Goal: Transaction & Acquisition: Download file/media

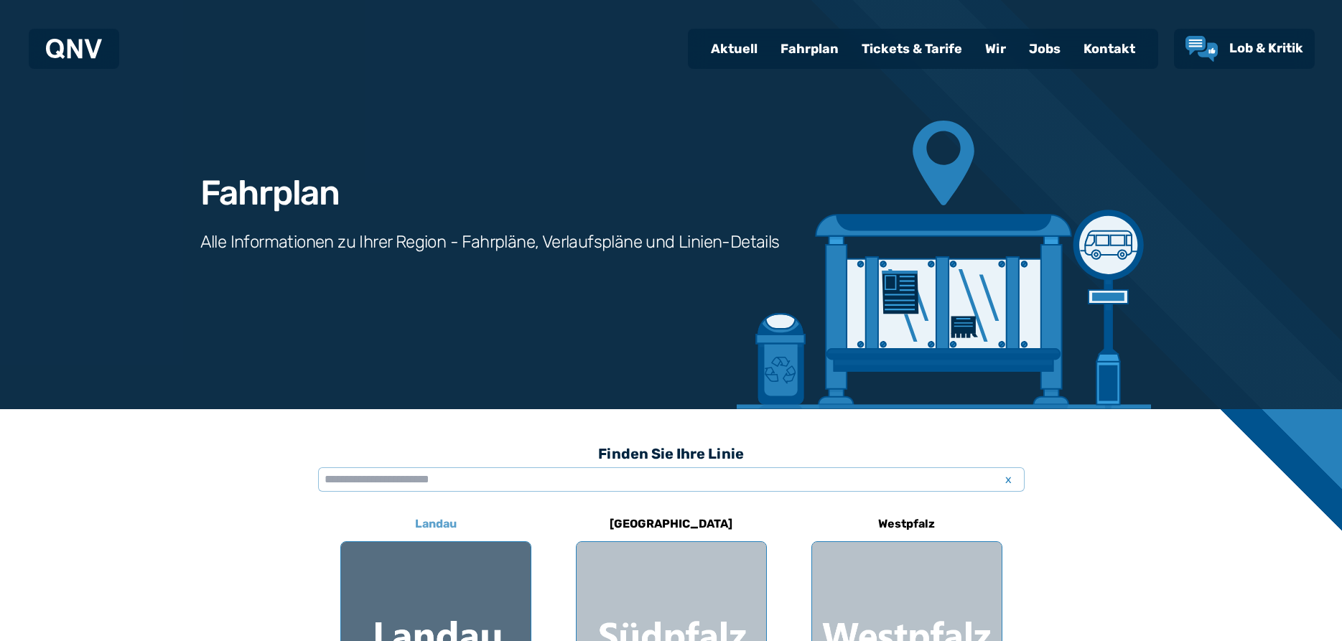
scroll to position [273, 0]
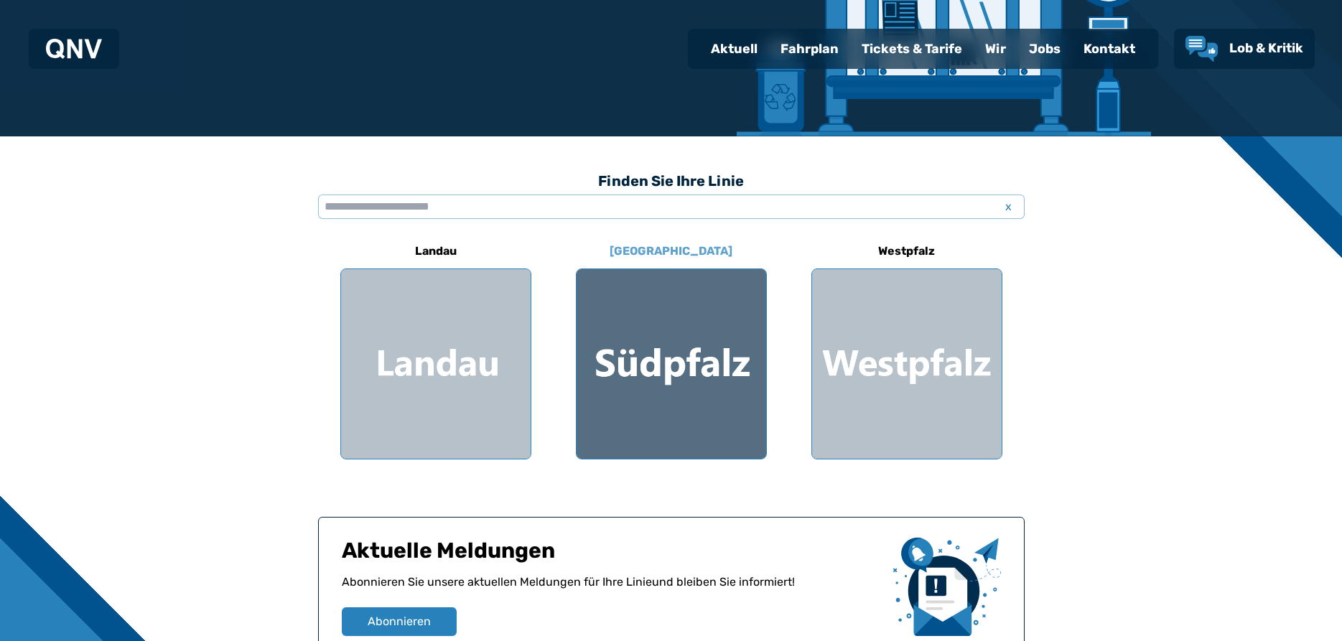
click at [693, 393] on div at bounding box center [672, 364] width 190 height 190
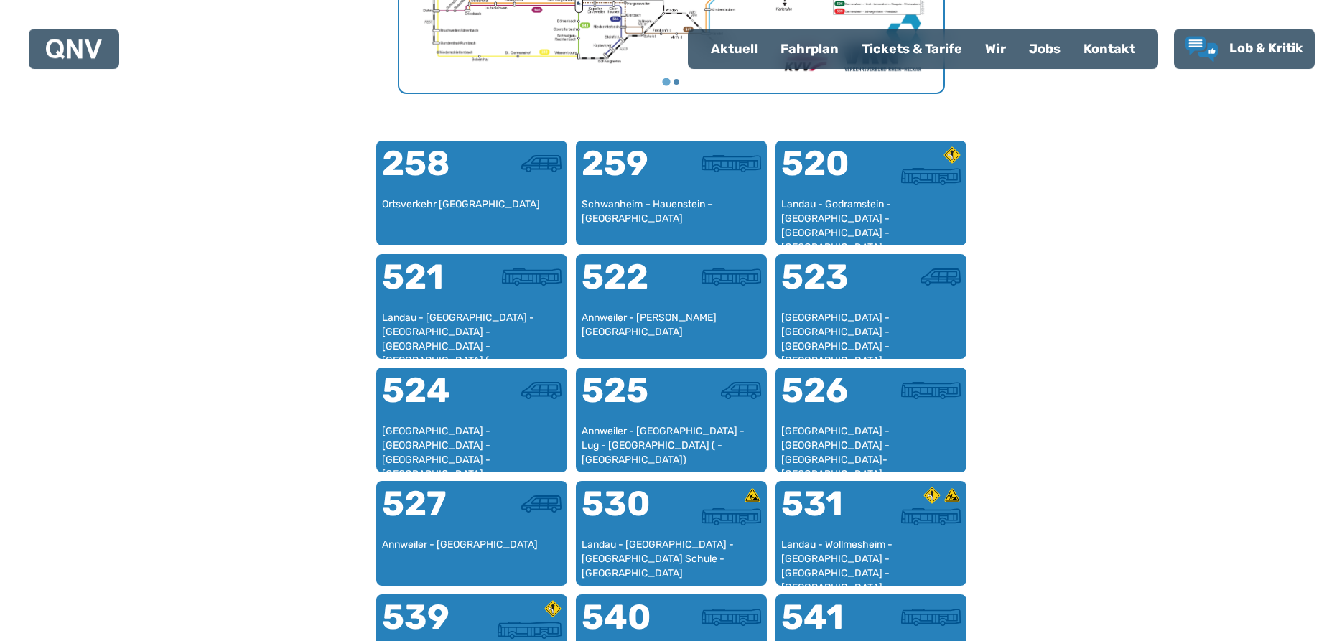
scroll to position [955, 0]
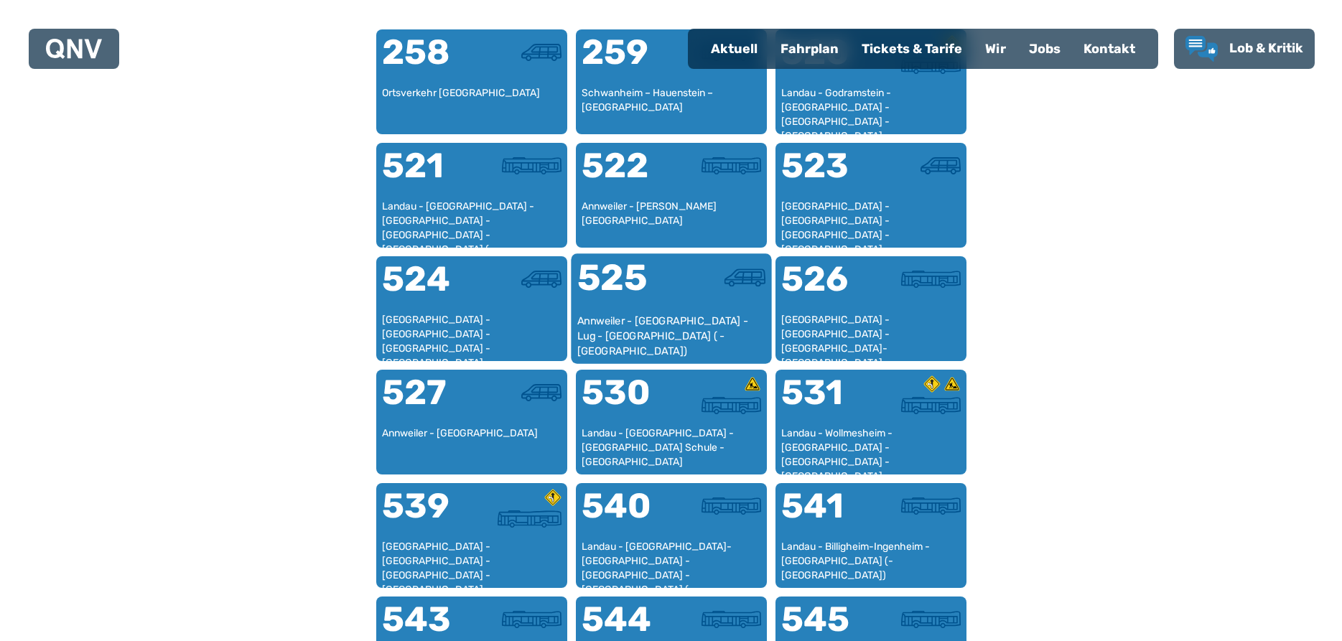
click at [658, 272] on div "525" at bounding box center [624, 287] width 94 height 54
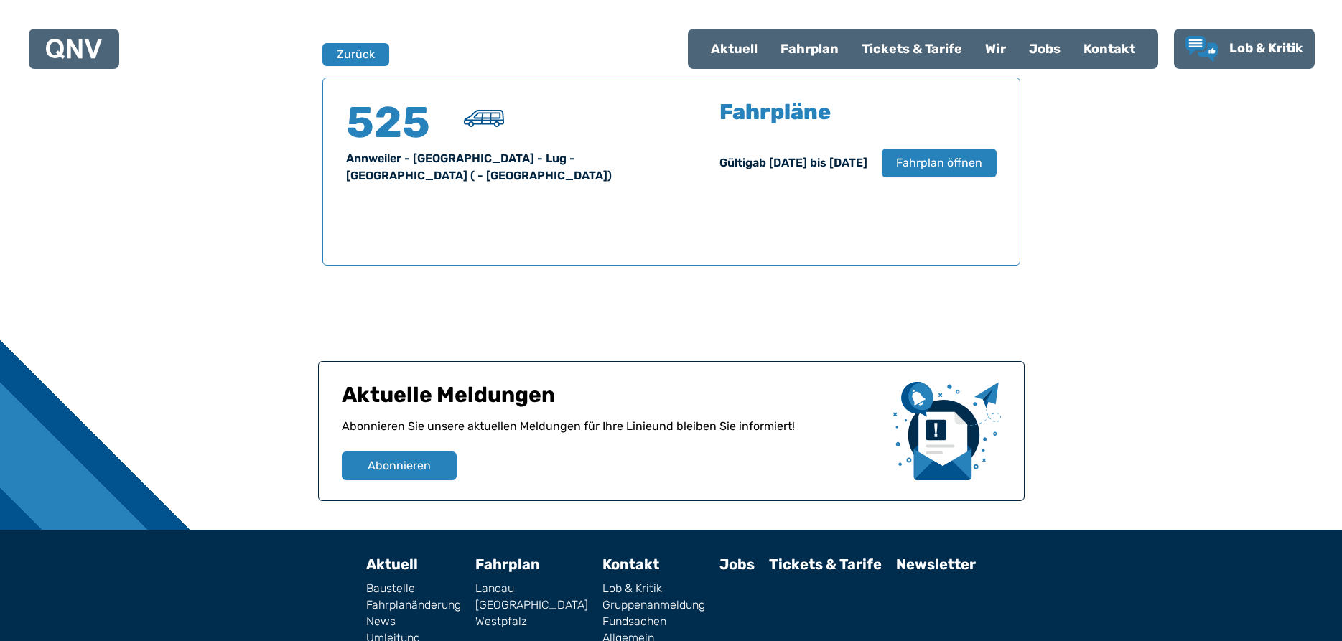
scroll to position [946, 0]
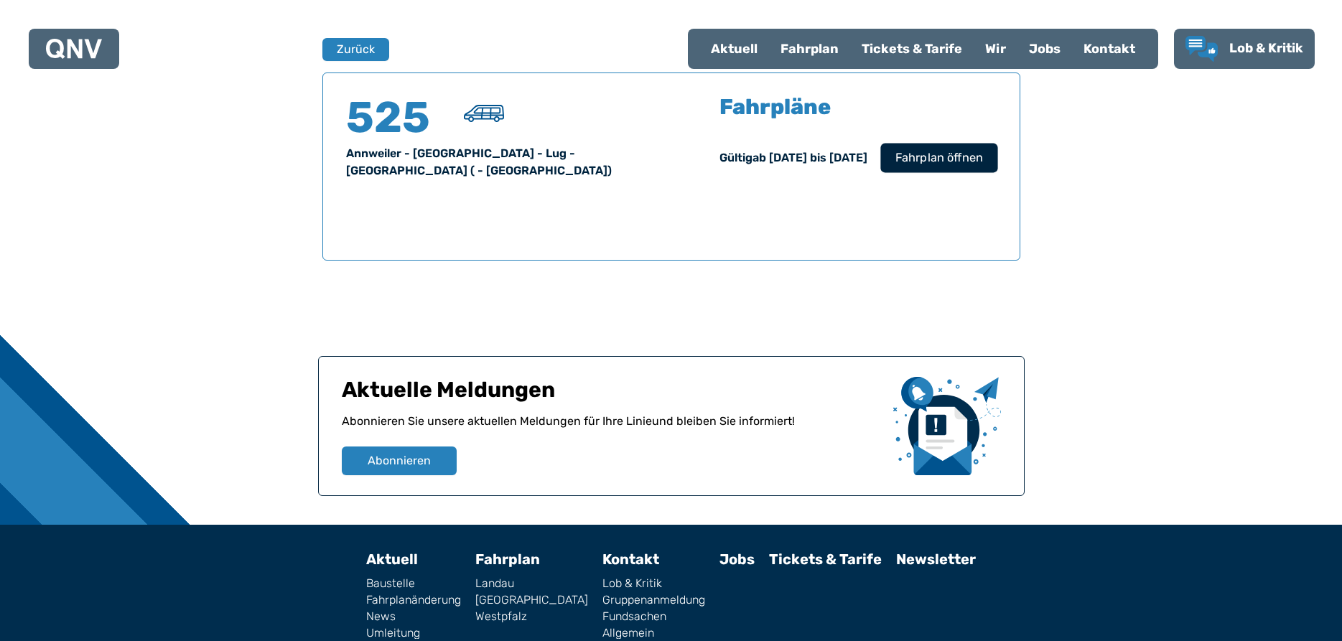
click at [920, 146] on button "Fahrplan öffnen" at bounding box center [938, 157] width 117 height 29
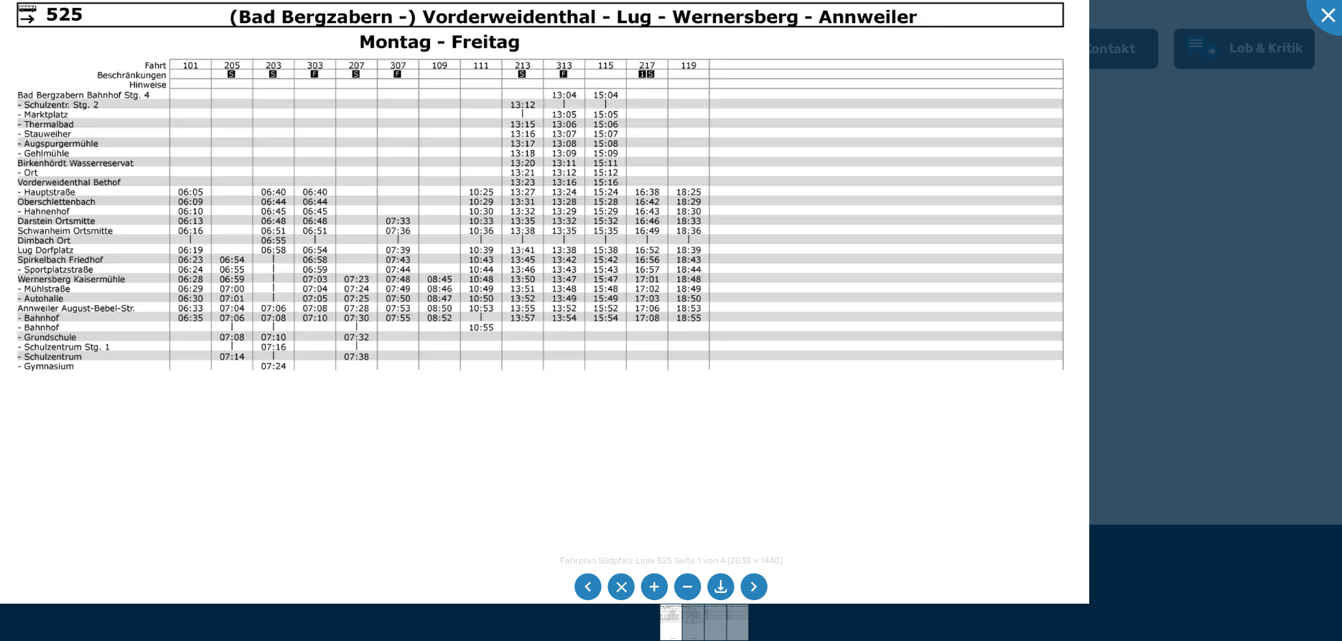
click at [285, 79] on img at bounding box center [540, 365] width 1098 height 777
click at [757, 591] on li at bounding box center [753, 587] width 27 height 27
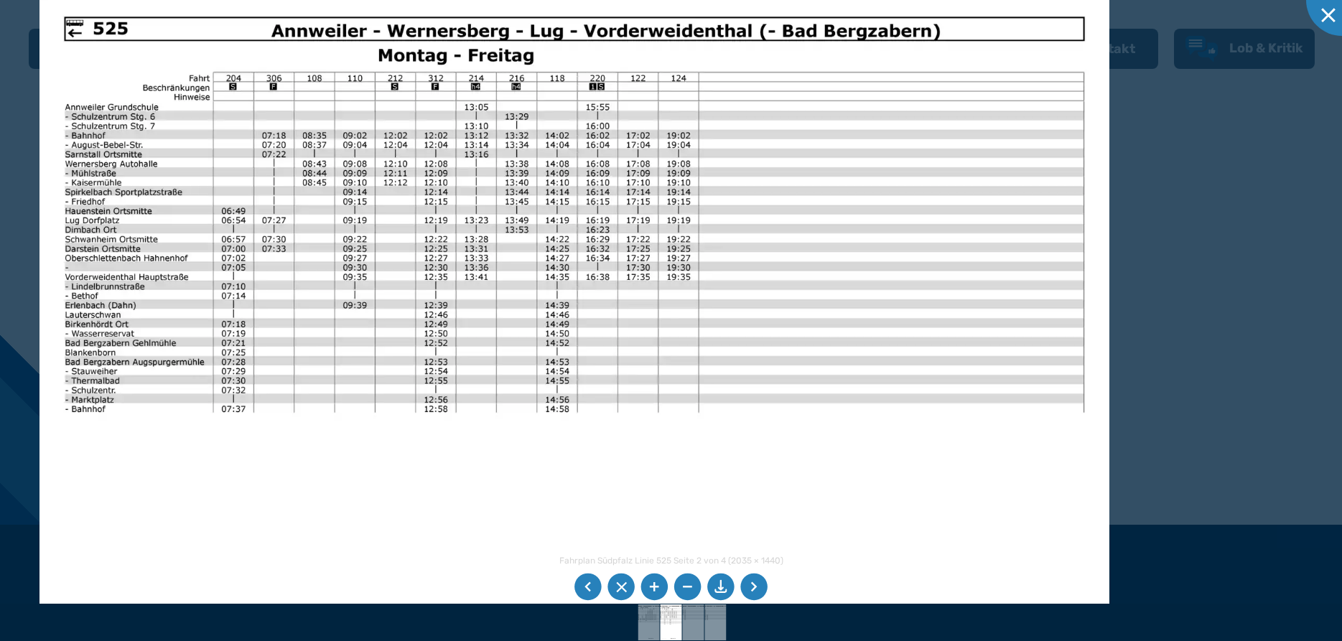
click at [286, 159] on img at bounding box center [574, 370] width 1070 height 757
click at [722, 586] on li at bounding box center [720, 587] width 27 height 27
